Goal: Find specific page/section: Find specific page/section

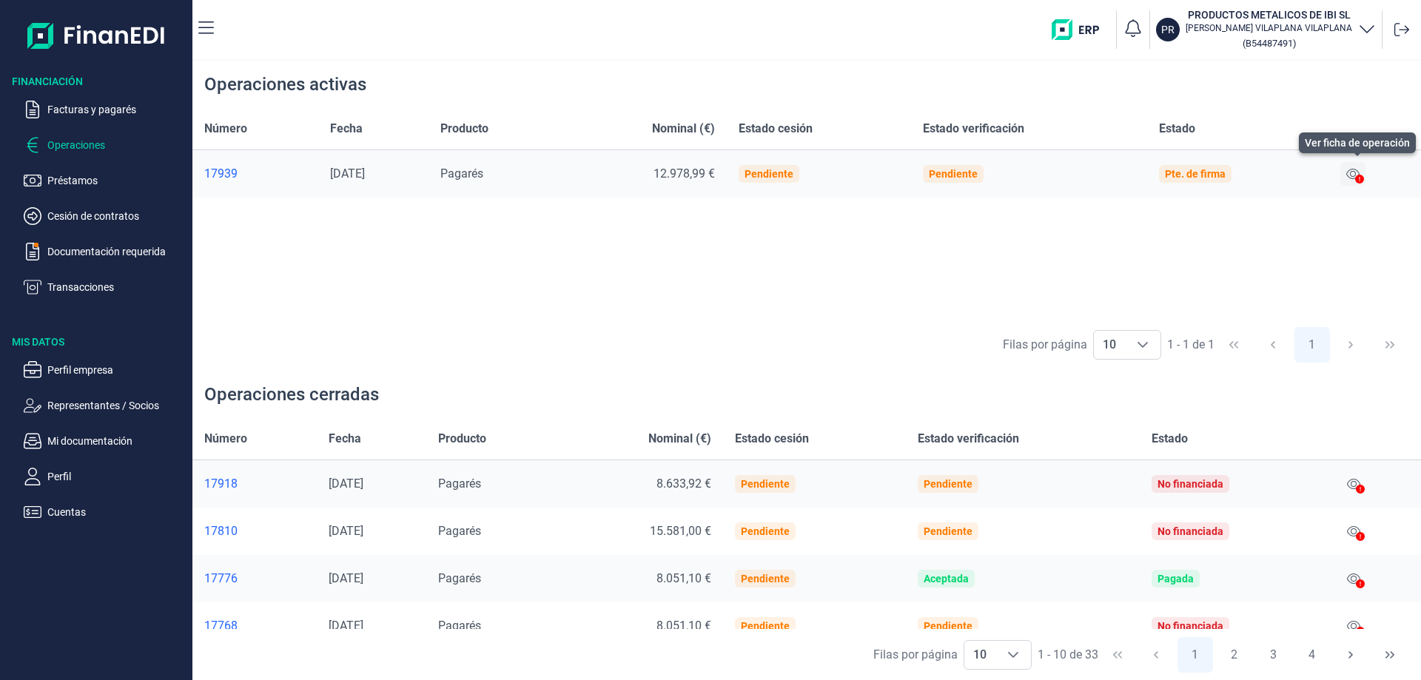
click at [1356, 178] on icon at bounding box center [1352, 174] width 13 height 12
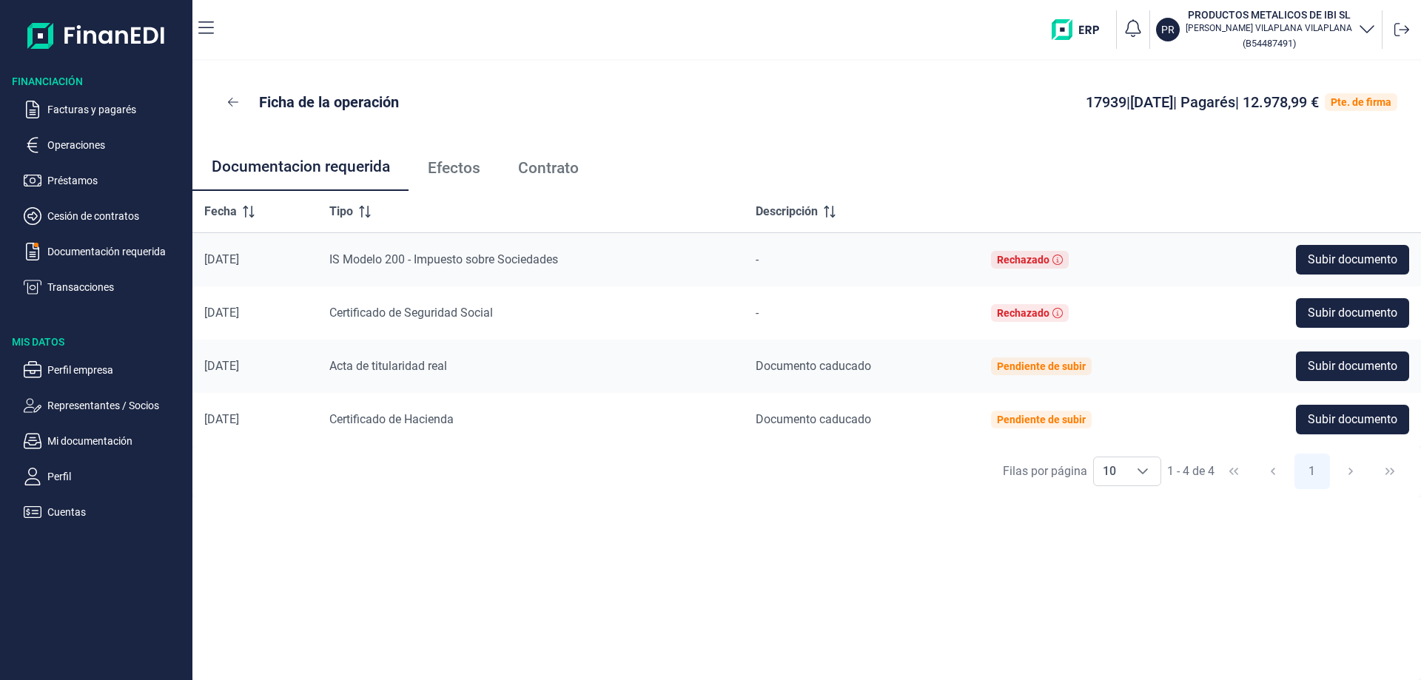
click at [448, 169] on span "Efectos" at bounding box center [454, 169] width 53 height 16
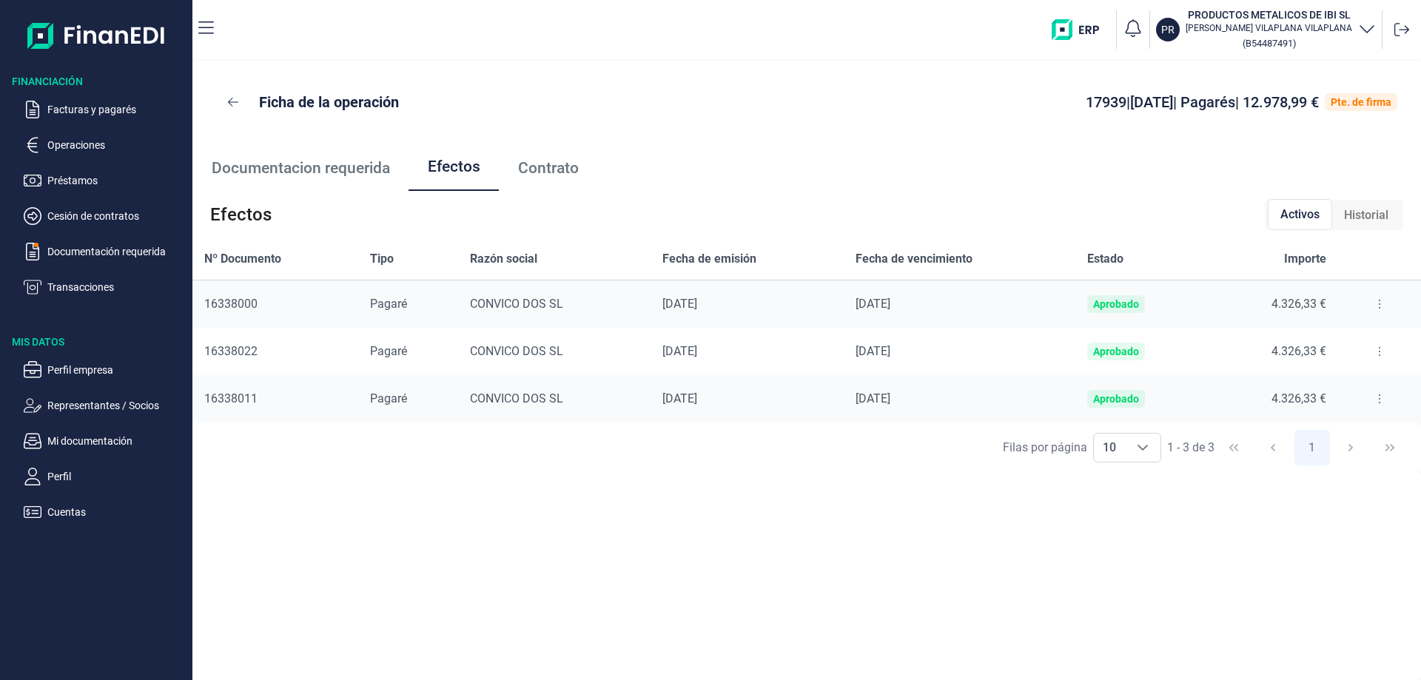
click at [542, 168] on span "Contrato" at bounding box center [548, 169] width 61 height 16
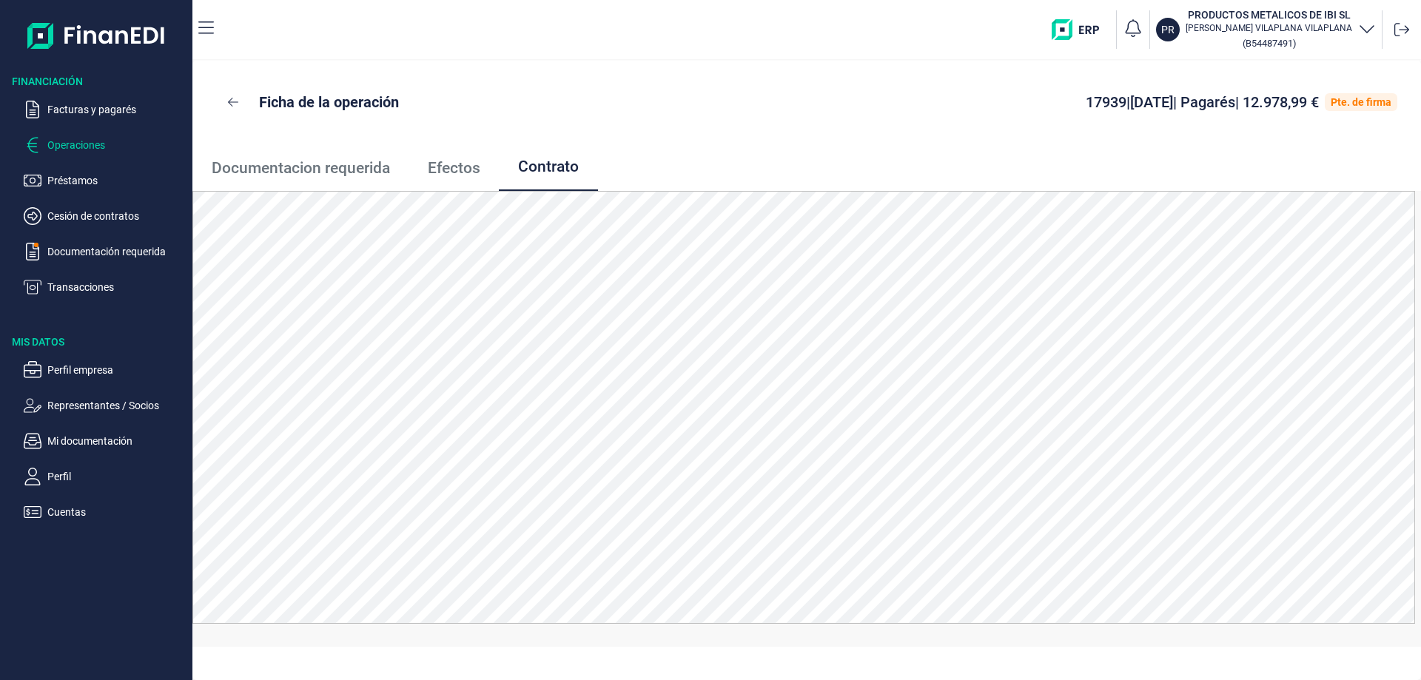
click at [68, 147] on p "Operaciones" at bounding box center [116, 145] width 139 height 18
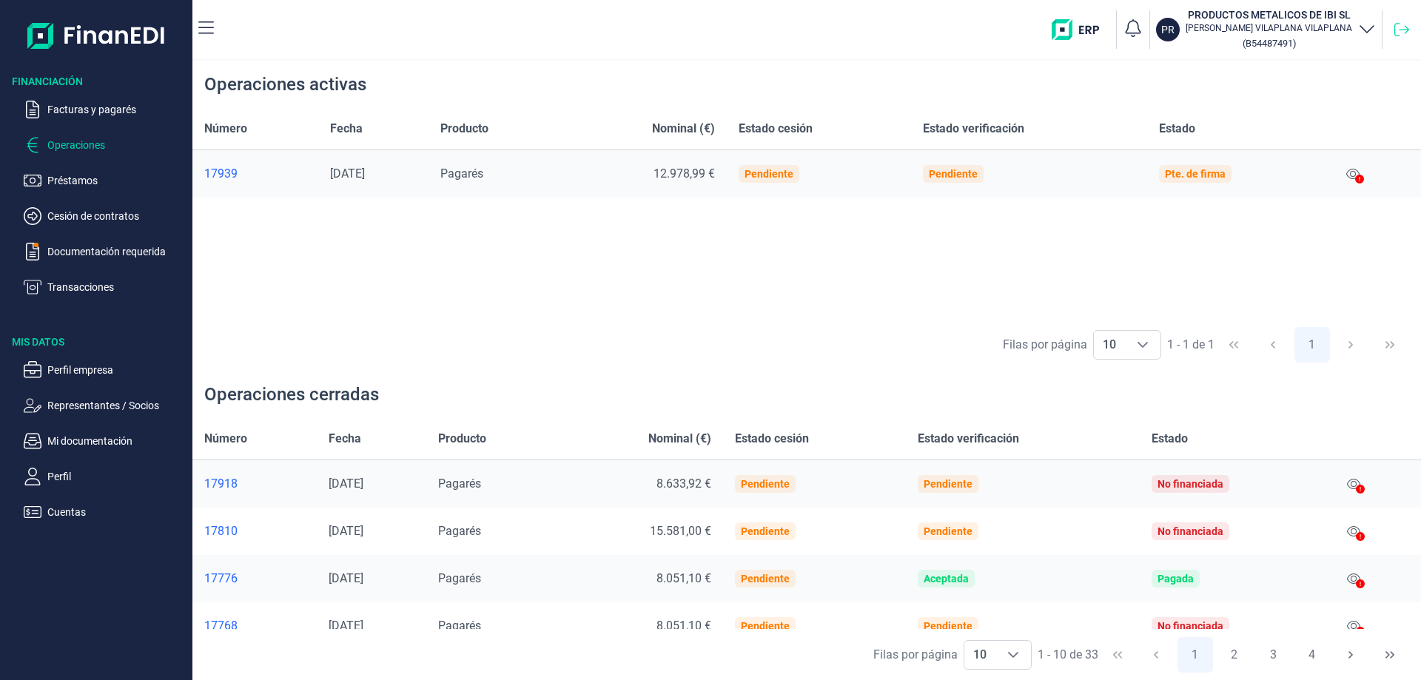
click at [1397, 33] on icon at bounding box center [1401, 29] width 15 height 15
